Goal: Transaction & Acquisition: Purchase product/service

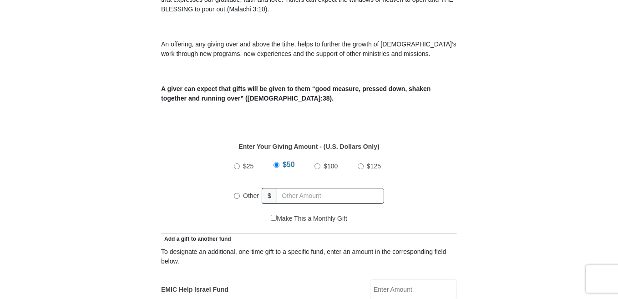
scroll to position [314, 0]
click at [280, 188] on input "text" at bounding box center [330, 196] width 107 height 16
click at [237, 193] on input "Other" at bounding box center [237, 196] width 6 height 6
click at [299, 188] on input "text" at bounding box center [330, 196] width 107 height 16
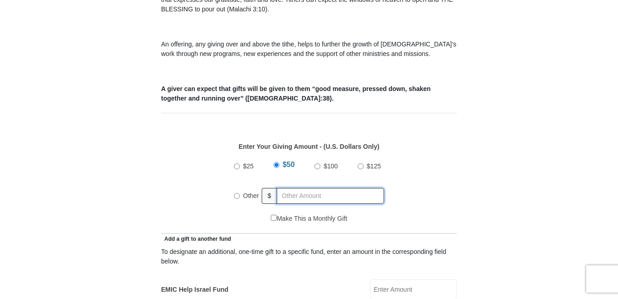
click at [299, 188] on input "text" at bounding box center [330, 196] width 107 height 16
radio input "true"
click at [430, 196] on div "$25 $50 $100 $125 Other $" at bounding box center [309, 184] width 286 height 59
click at [335, 188] on input "text" at bounding box center [332, 196] width 104 height 16
type input "34.00"
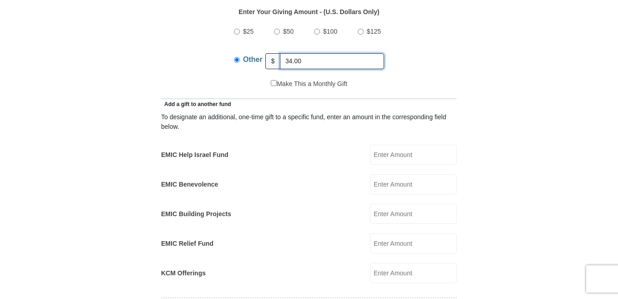
scroll to position [403, 0]
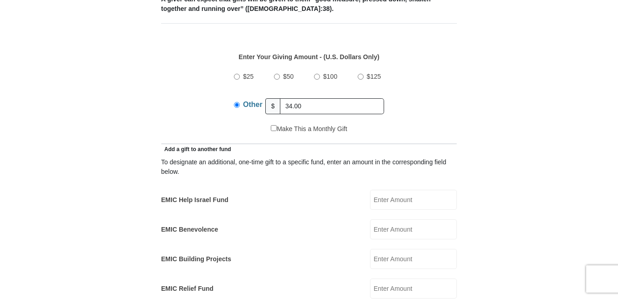
click at [391, 190] on input "EMIC Help Israel Fund" at bounding box center [413, 200] width 87 height 20
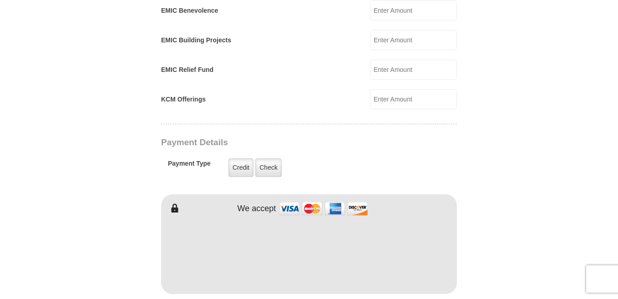
scroll to position [628, 0]
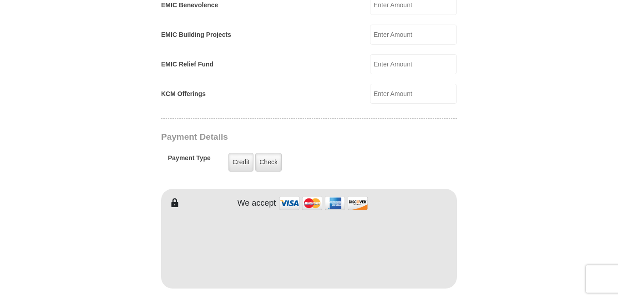
type input "25.00"
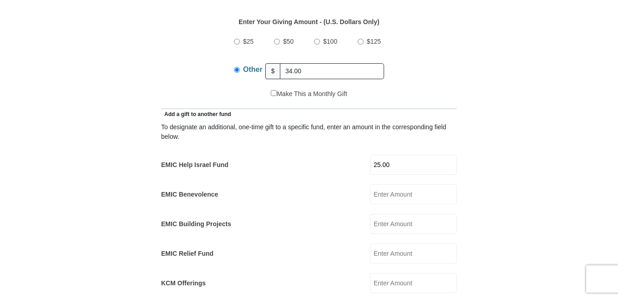
scroll to position [448, 0]
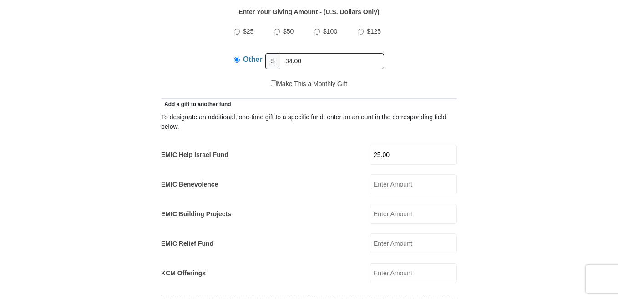
click at [389, 145] on input "25.00" at bounding box center [413, 155] width 87 height 20
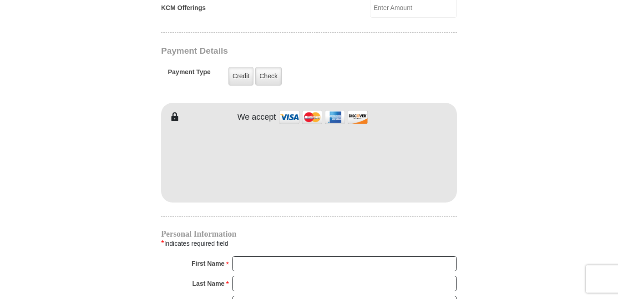
scroll to position [717, 0]
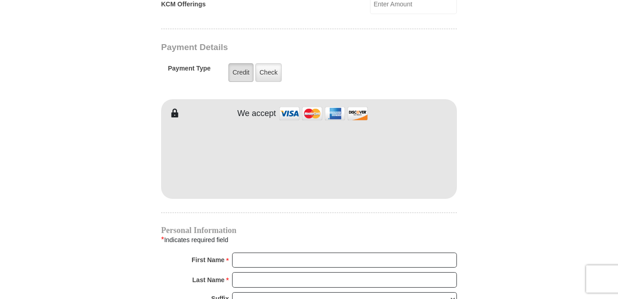
click at [243, 66] on label "Credit" at bounding box center [240, 72] width 25 height 19
click at [0, 0] on input "Credit" at bounding box center [0, 0] width 0 height 0
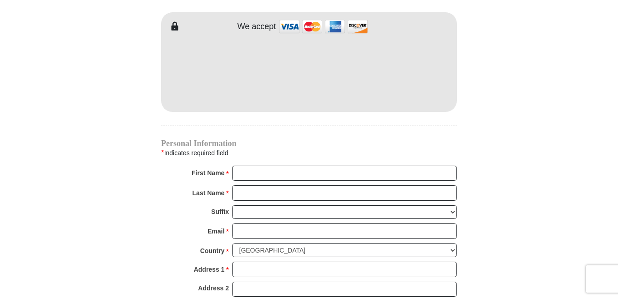
scroll to position [807, 0]
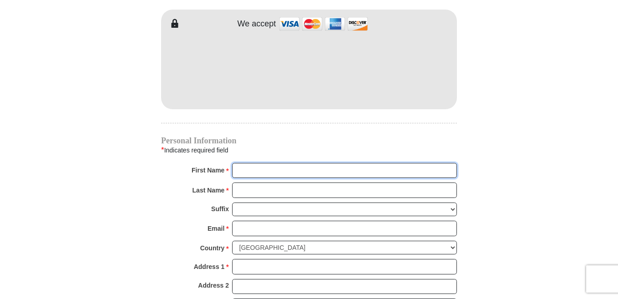
click at [272, 163] on input "First Name *" at bounding box center [344, 170] width 225 height 15
type input "[PERSON_NAME]"
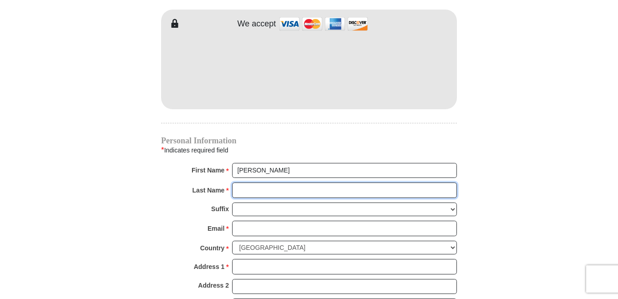
type input "[PERSON_NAME]"
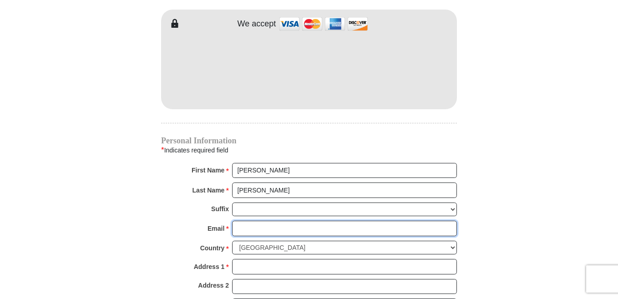
type input "[EMAIL_ADDRESS][DOMAIN_NAME]"
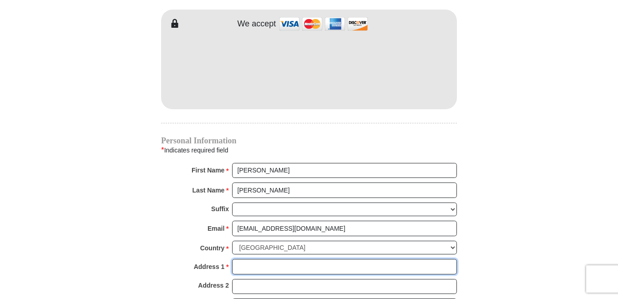
type input "[STREET_ADDRESS]"
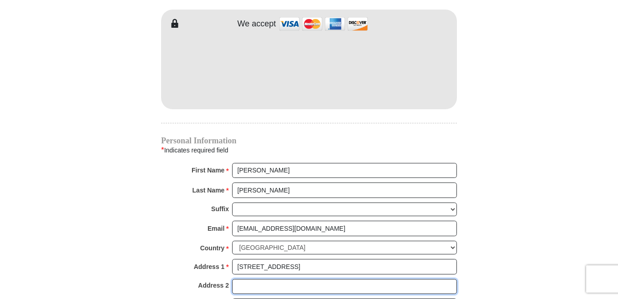
type input "Apt 366"
type input "[GEOGRAPHIC_DATA]"
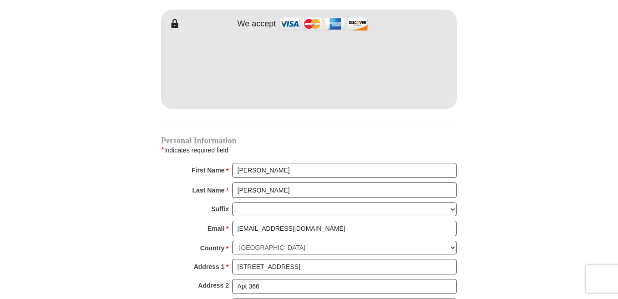
select select "[GEOGRAPHIC_DATA]"
type input "77015"
type input "18328672319"
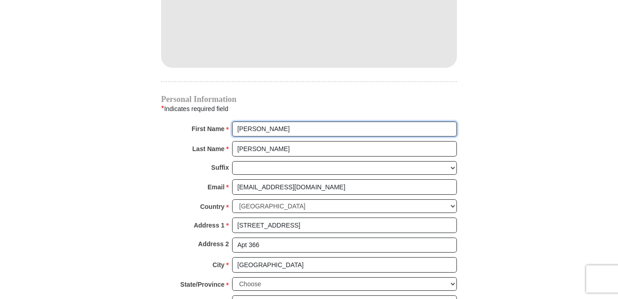
scroll to position [852, 0]
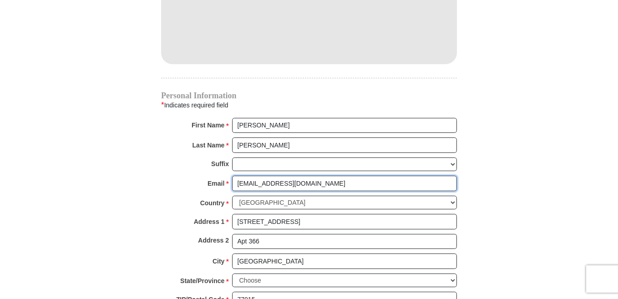
click at [317, 177] on input "[EMAIL_ADDRESS][DOMAIN_NAME]" at bounding box center [344, 183] width 225 height 15
type input "m"
type input "[EMAIL_ADDRESS][DOMAIN_NAME]"
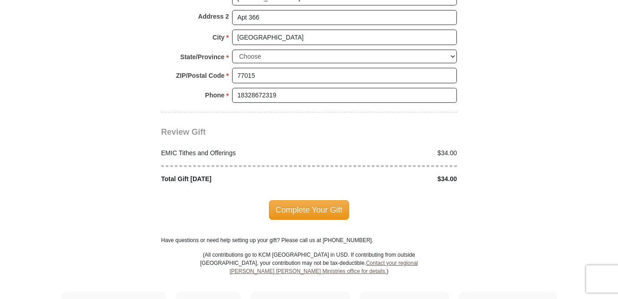
scroll to position [1076, 0]
